Goal: Check status

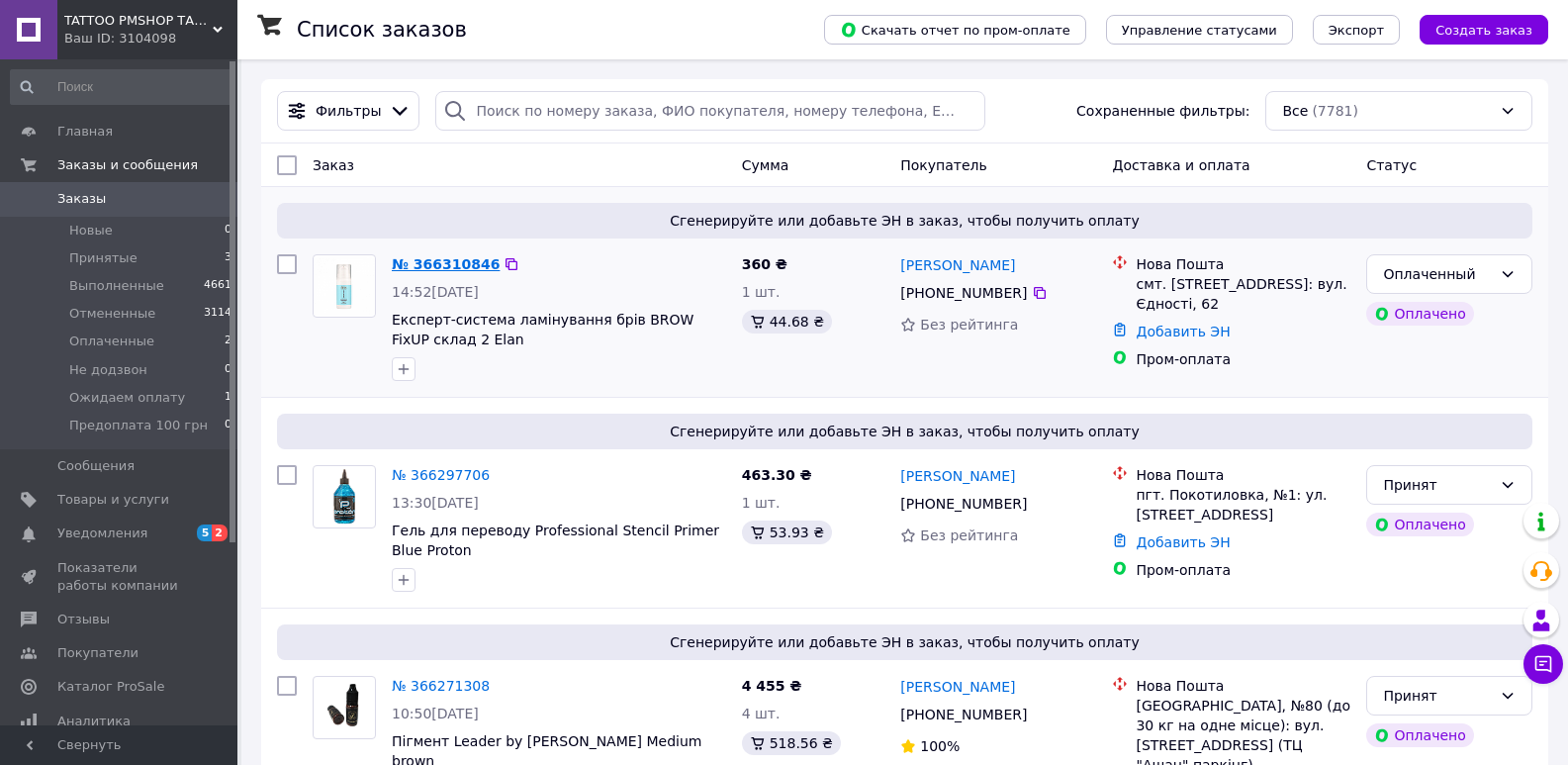
click at [448, 260] on link "№ 366310846" at bounding box center [445, 265] width 107 height 16
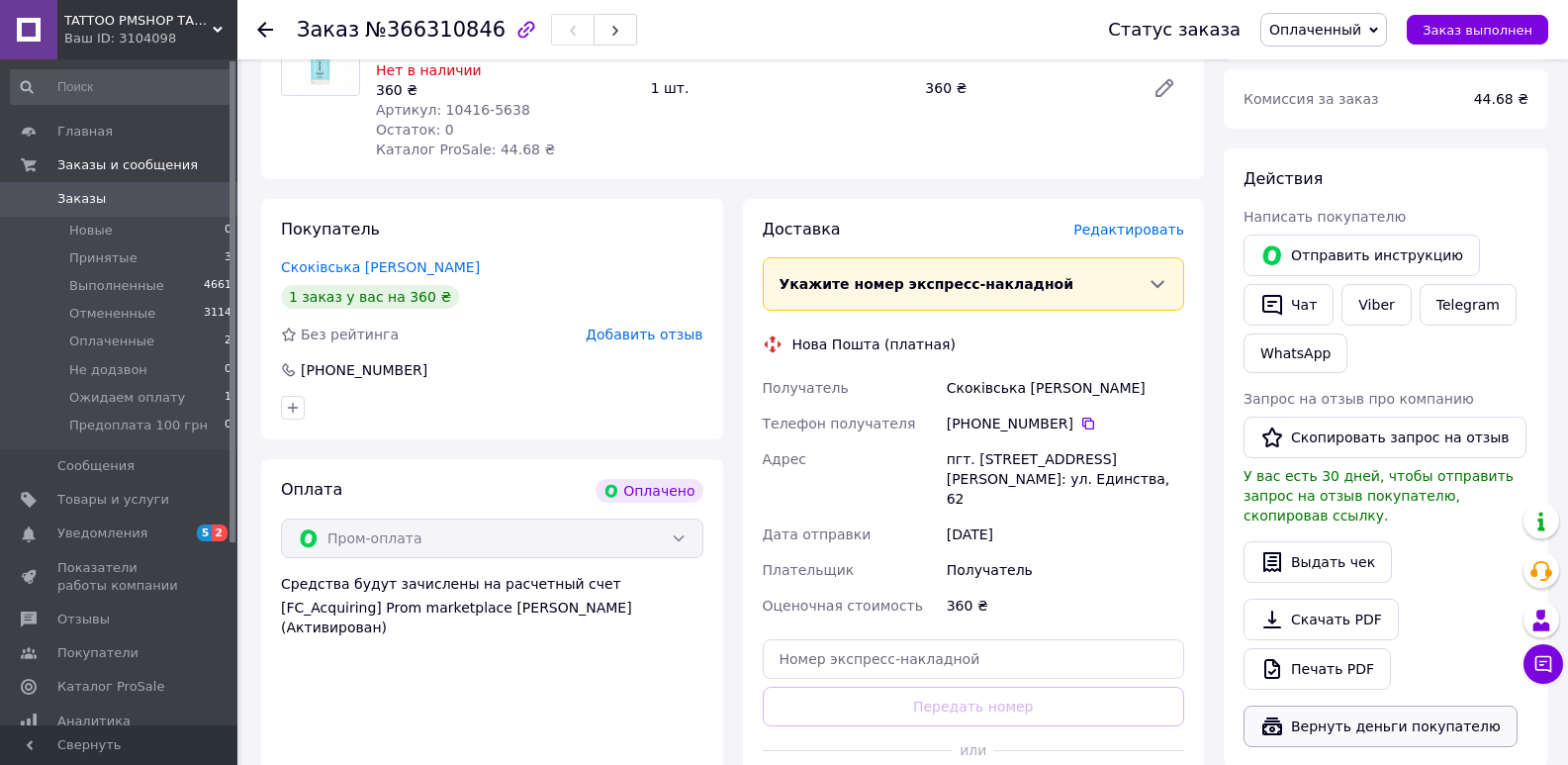
scroll to position [297, 0]
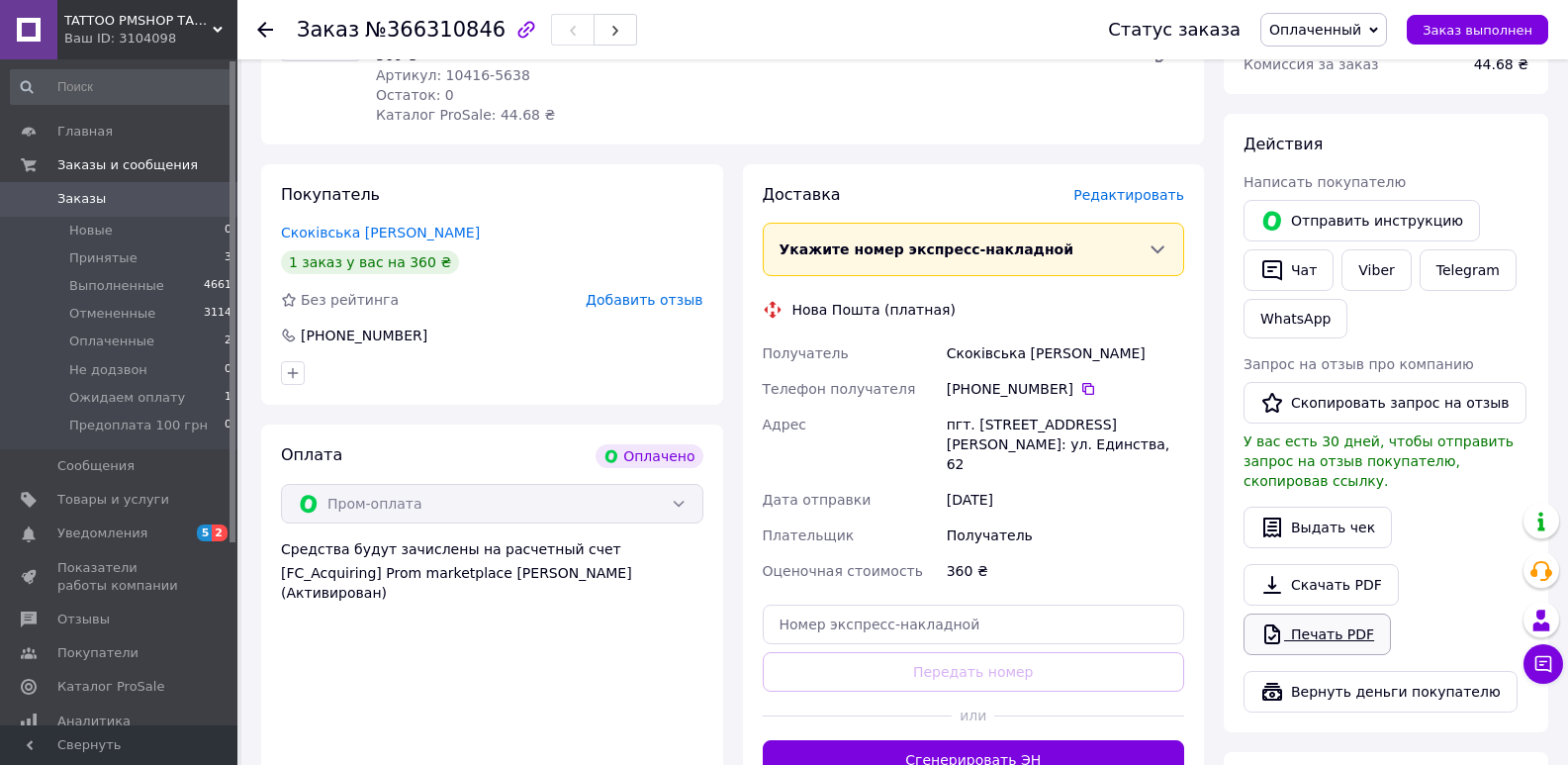
click at [1328, 623] on link "Печать PDF" at bounding box center [1317, 635] width 147 height 42
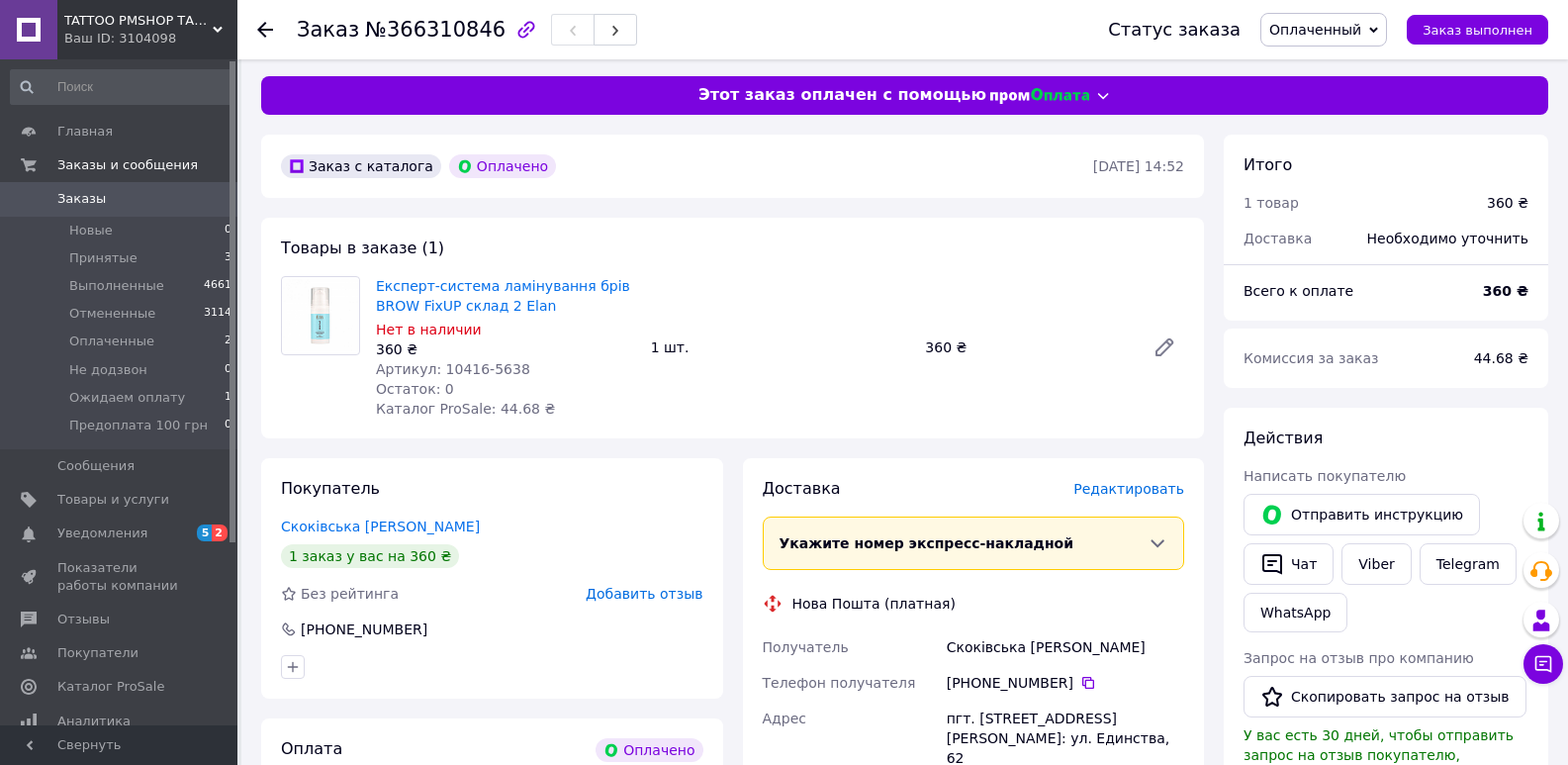
scroll to position [0, 0]
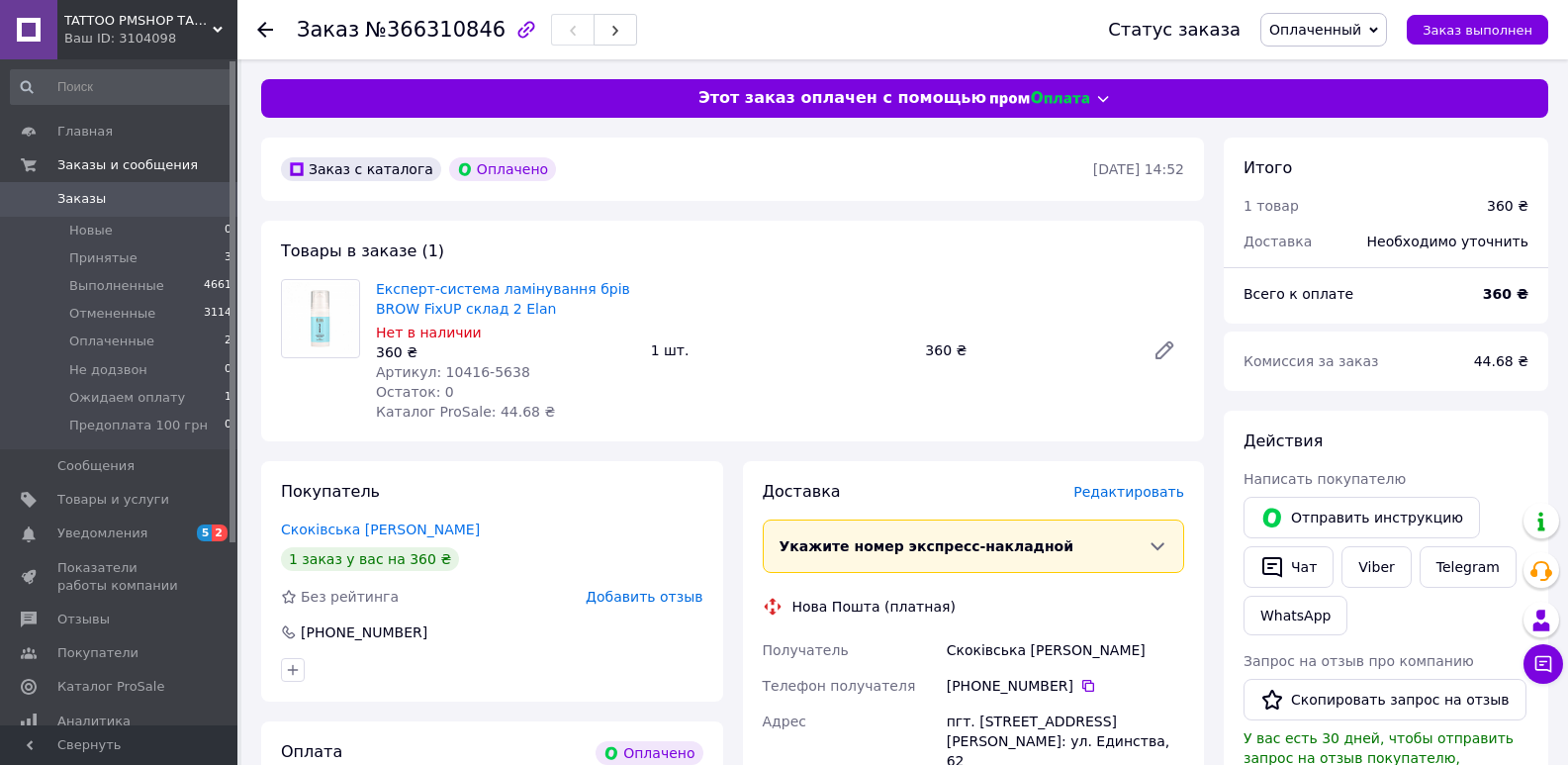
click at [270, 27] on icon at bounding box center [265, 30] width 16 height 16
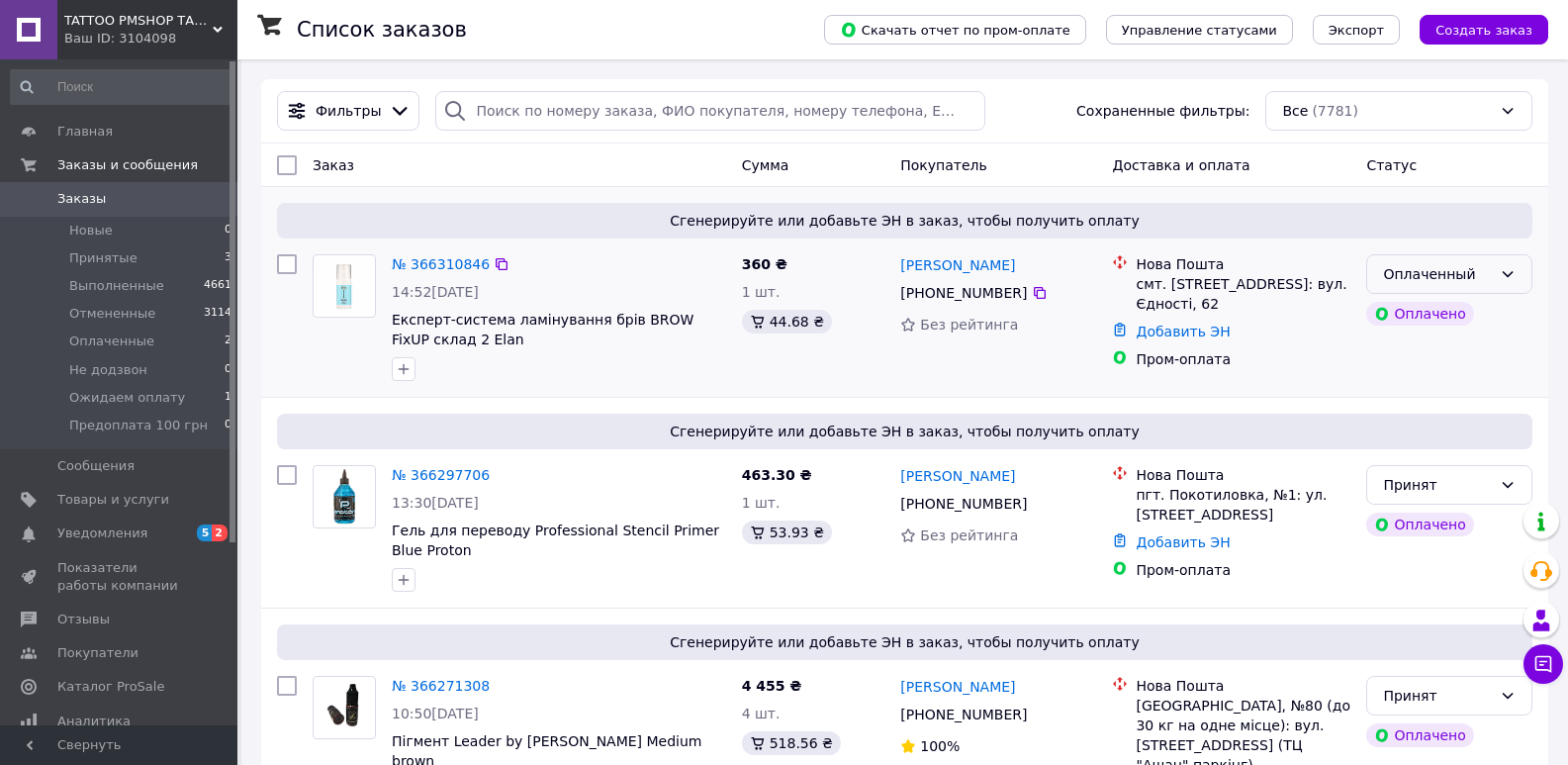
click at [1432, 275] on div "Оплаченный" at bounding box center [1437, 275] width 108 height 22
click at [1423, 321] on li "Принят" at bounding box center [1449, 318] width 164 height 36
